Goal: Task Accomplishment & Management: Manage account settings

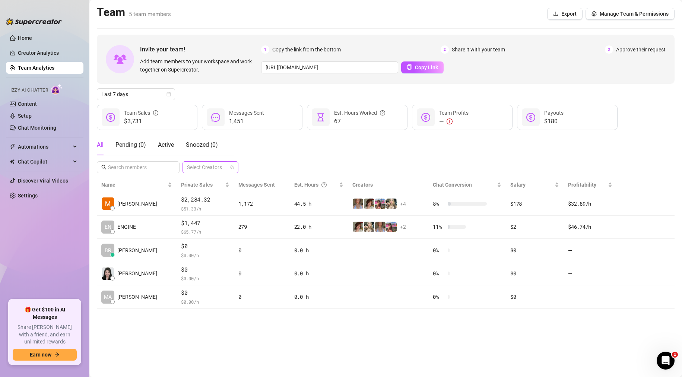
drag, startPoint x: 201, startPoint y: 167, endPoint x: 205, endPoint y: 171, distance: 5.0
click at [202, 168] on div at bounding box center [206, 167] width 45 height 10
click at [156, 163] on input "text" at bounding box center [138, 167] width 61 height 8
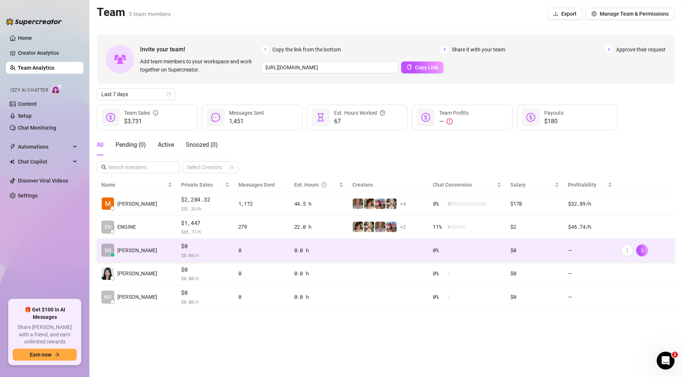
click at [489, 249] on td "—" at bounding box center [589, 250] width 53 height 23
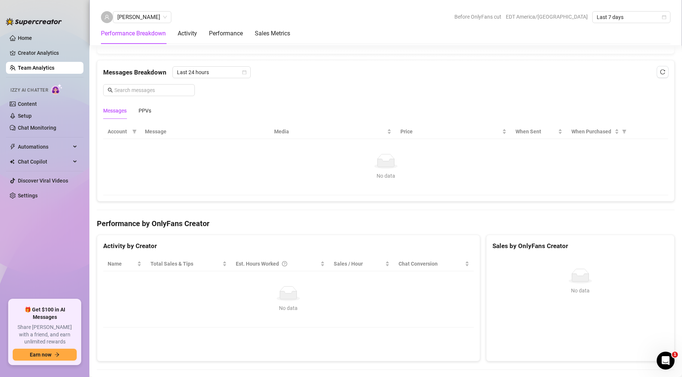
scroll to position [469, 0]
click at [36, 70] on link "Team Analytics" at bounding box center [36, 68] width 36 height 6
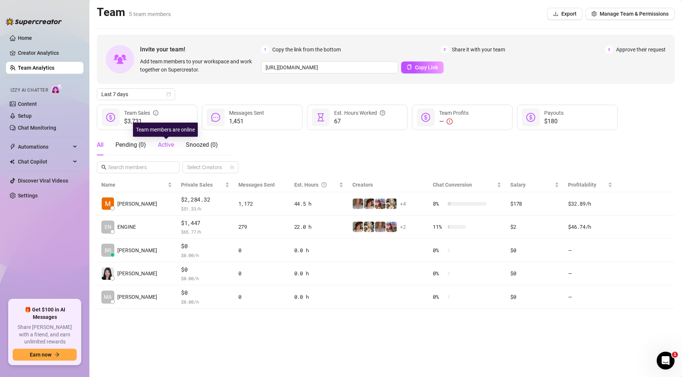
click at [166, 146] on span "Active" at bounding box center [166, 144] width 16 height 7
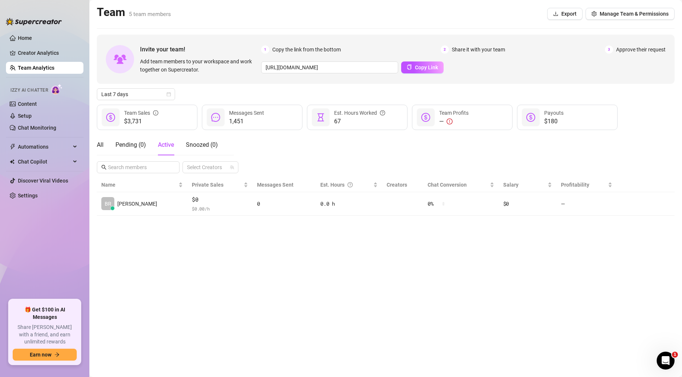
click at [104, 143] on div "All Pending ( 0 ) Active Snoozed ( 0 )" at bounding box center [157, 144] width 121 height 21
click at [98, 146] on div "All" at bounding box center [100, 144] width 7 height 9
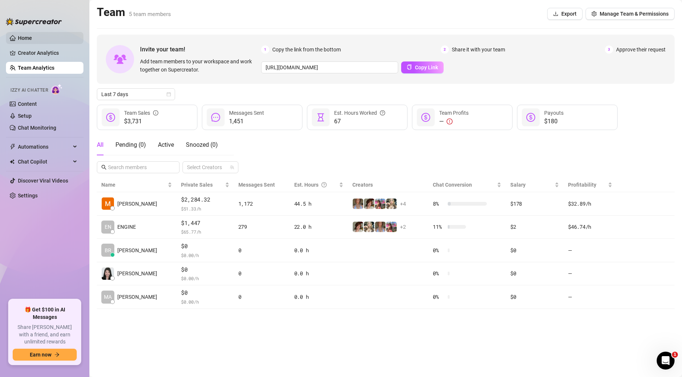
click at [32, 38] on link "Home" at bounding box center [25, 38] width 14 height 6
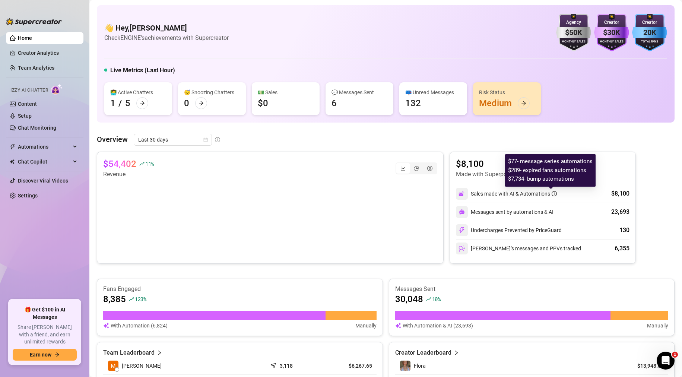
click at [489, 195] on icon "info-circle" at bounding box center [553, 193] width 5 height 5
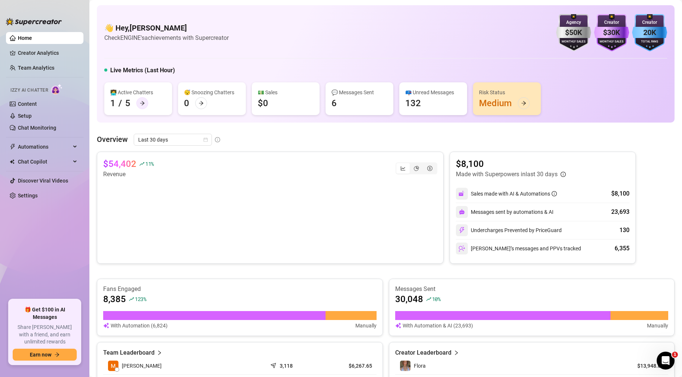
click at [144, 102] on icon "arrow-right" at bounding box center [142, 103] width 5 height 5
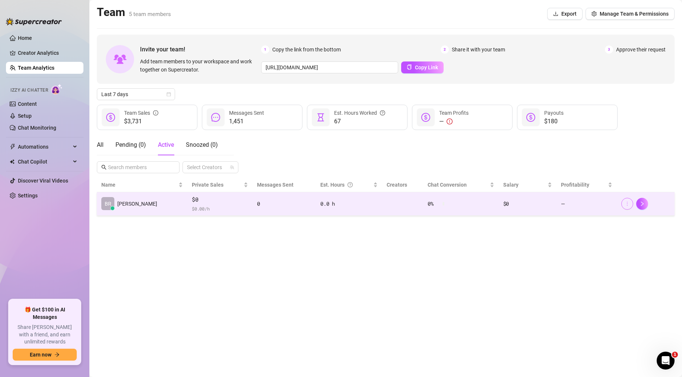
click at [489, 203] on icon "more" at bounding box center [627, 203] width 1 height 4
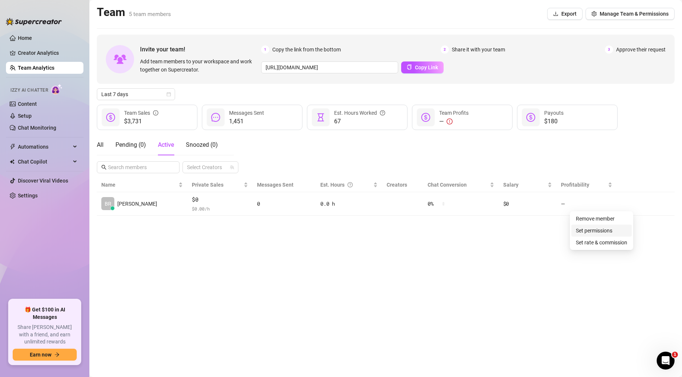
click at [489, 232] on link "Set permissions" at bounding box center [594, 231] width 36 height 6
